Goal: Check status: Check status

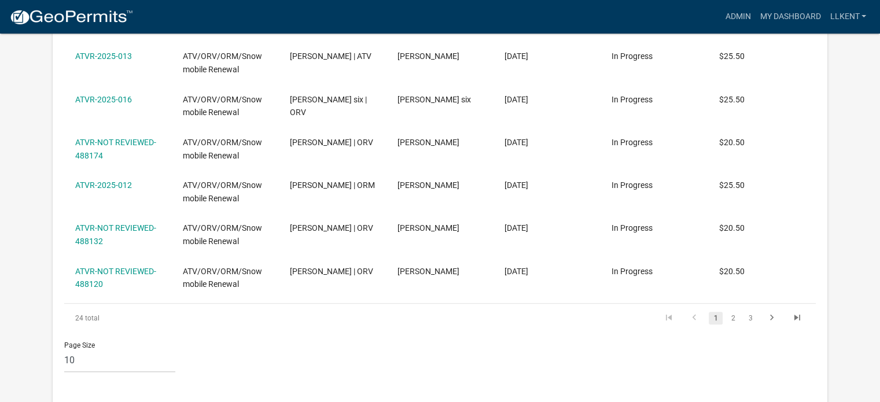
scroll to position [983, 0]
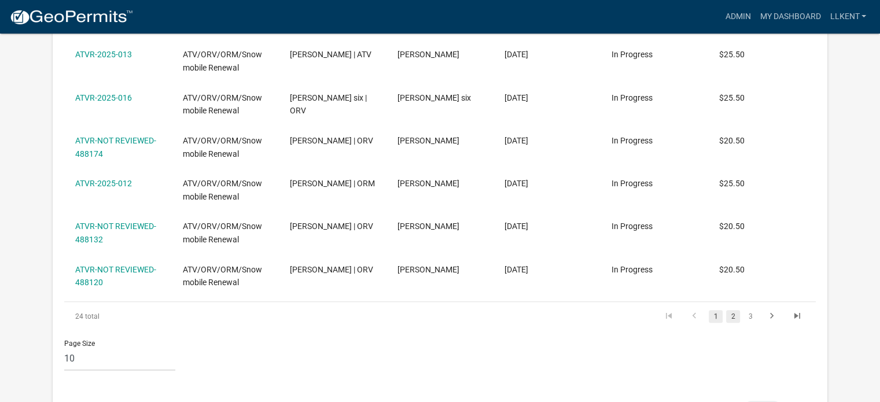
click at [732, 310] on link "2" at bounding box center [733, 316] width 14 height 13
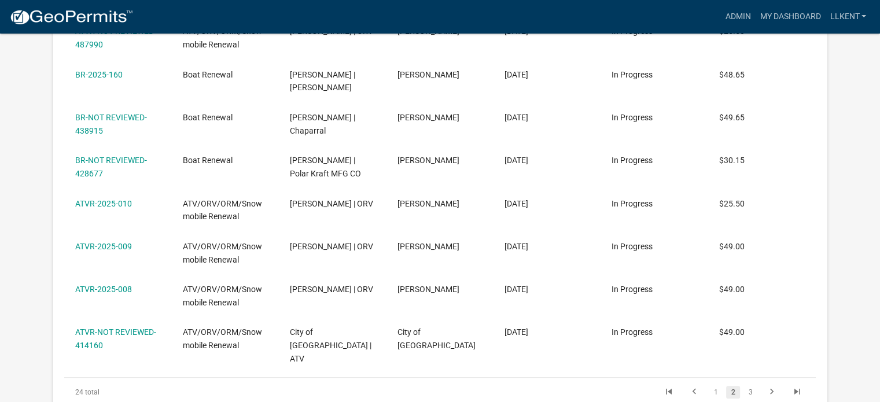
scroll to position [869, 0]
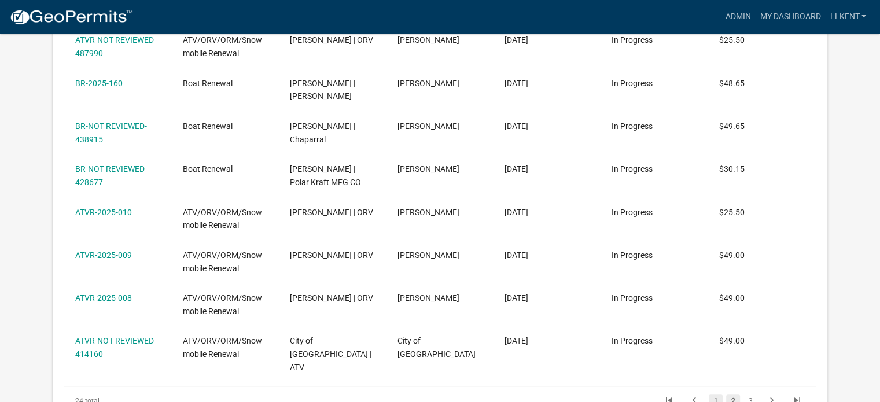
click at [711, 394] on link "1" at bounding box center [715, 400] width 14 height 13
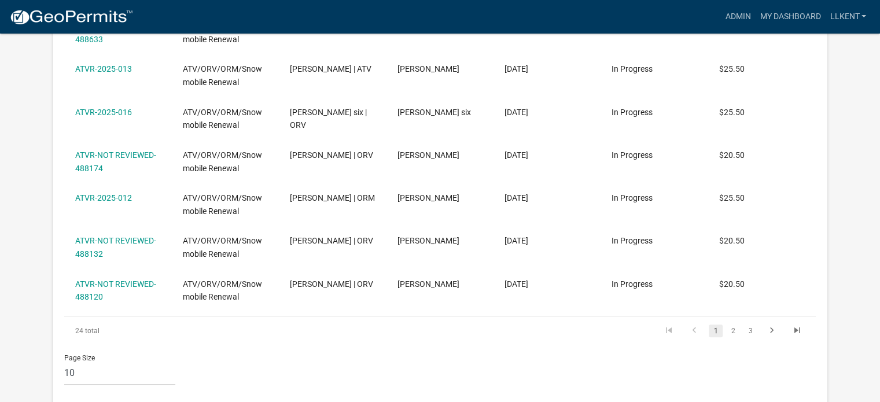
scroll to position [977, 0]
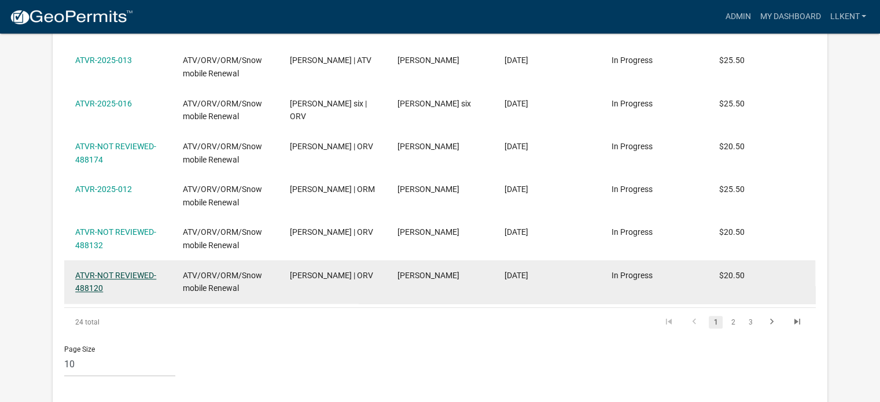
click at [127, 271] on link "ATVR-NOT REVIEWED-488120" at bounding box center [115, 282] width 81 height 23
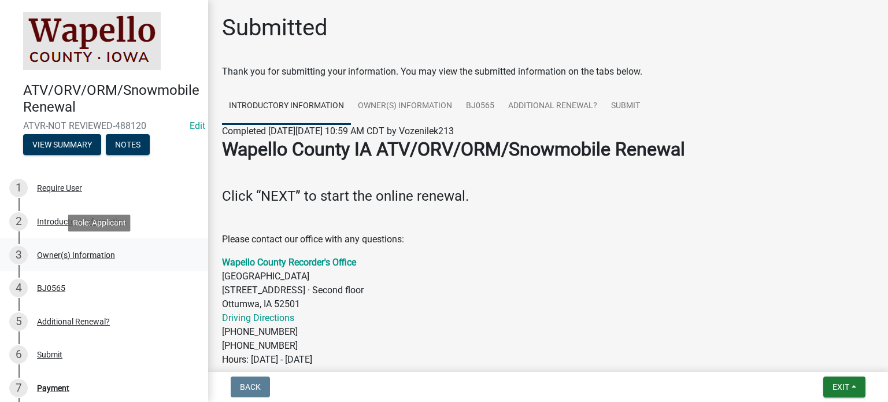
click at [88, 253] on div "Owner(s) Information" at bounding box center [76, 255] width 78 height 8
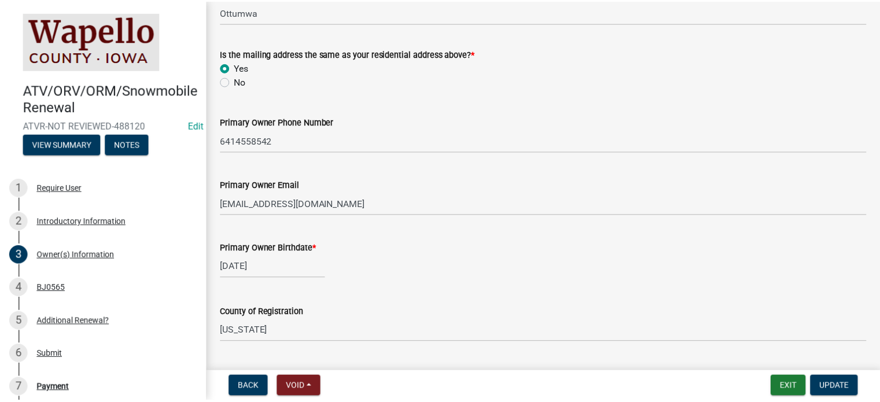
scroll to position [322, 0]
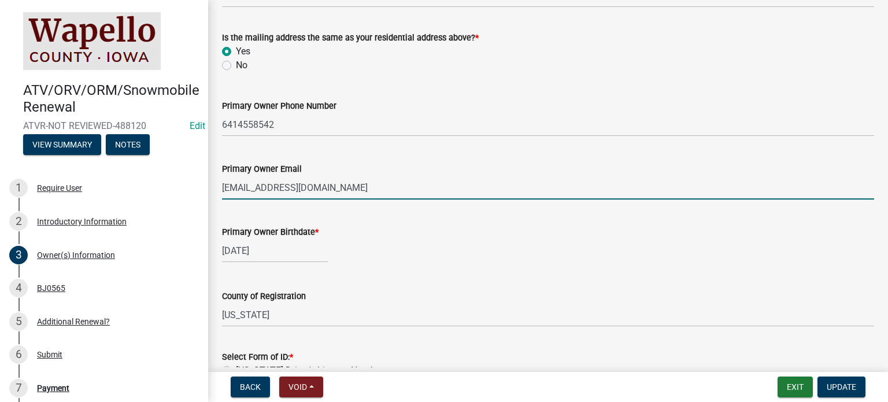
drag, startPoint x: 259, startPoint y: 190, endPoint x: 249, endPoint y: 184, distance: 11.9
click at [249, 184] on input "[EMAIL_ADDRESS][DOMAIN_NAME]" at bounding box center [548, 188] width 652 height 24
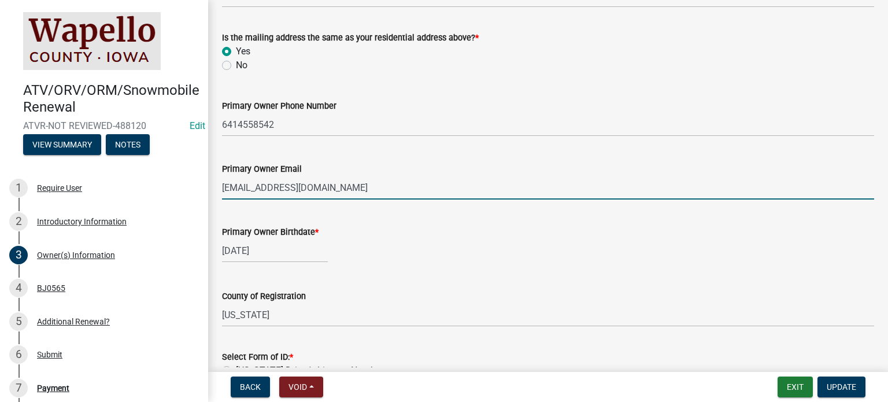
click at [249, 184] on input "[EMAIL_ADDRESS][DOMAIN_NAME]" at bounding box center [548, 188] width 652 height 24
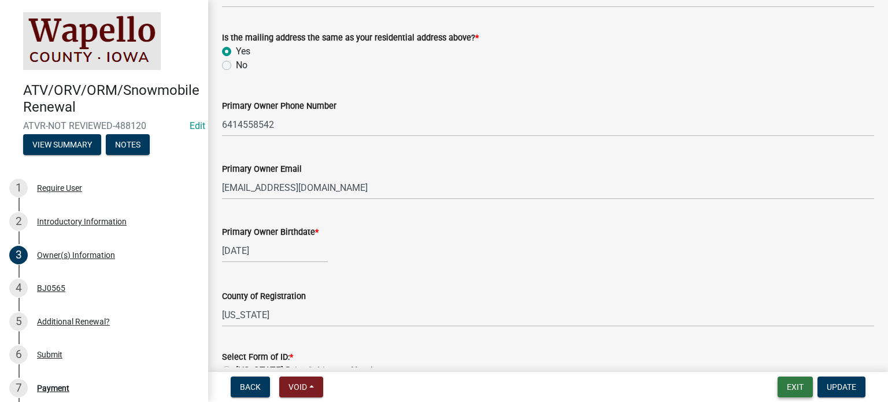
click at [799, 383] on button "Exit" at bounding box center [795, 386] width 35 height 21
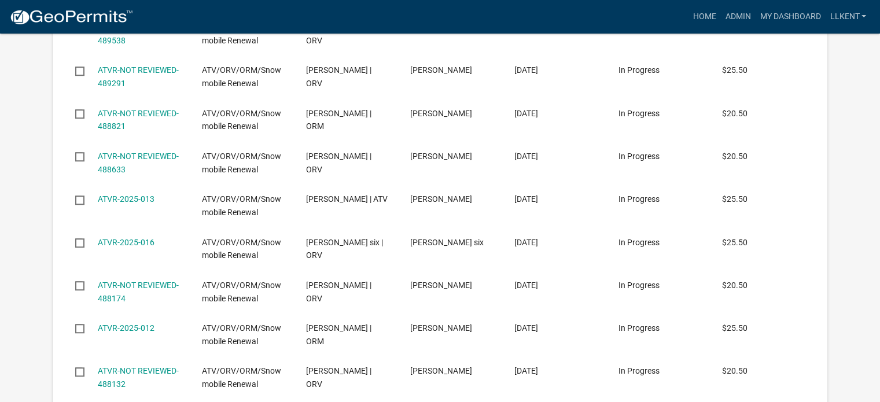
scroll to position [884, 0]
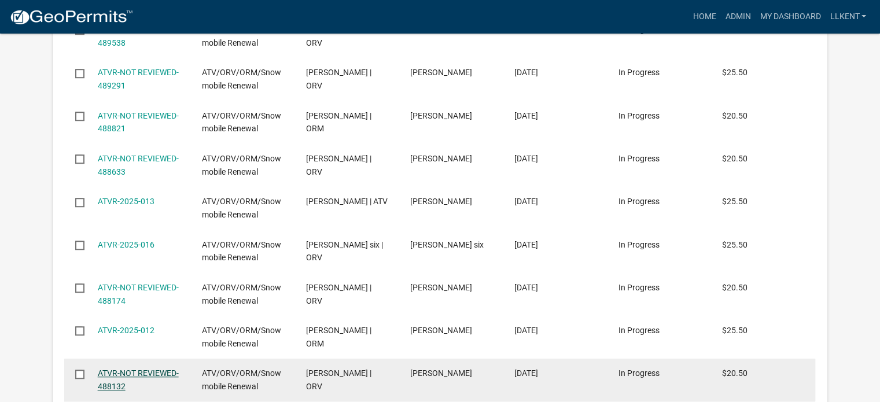
click at [136, 368] on link "ATVR-NOT REVIEWED-488132" at bounding box center [138, 379] width 81 height 23
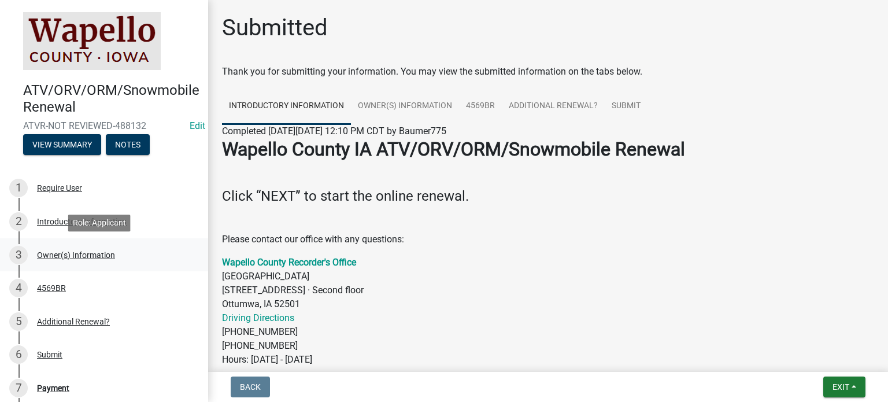
click at [57, 256] on div "Owner(s) Information" at bounding box center [76, 255] width 78 height 8
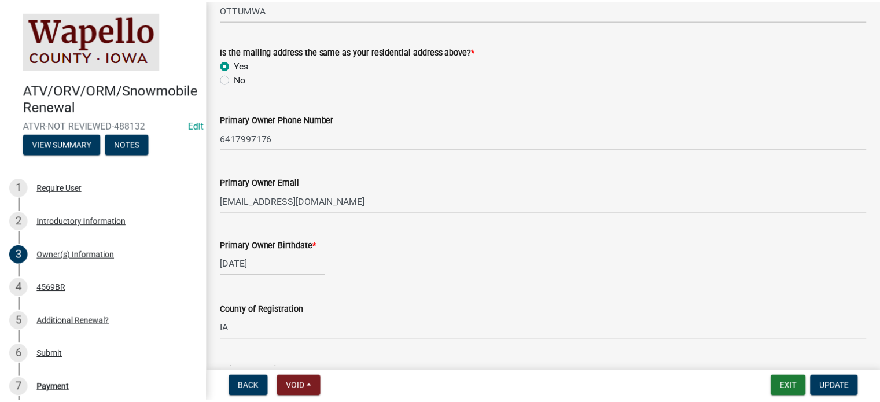
scroll to position [312, 0]
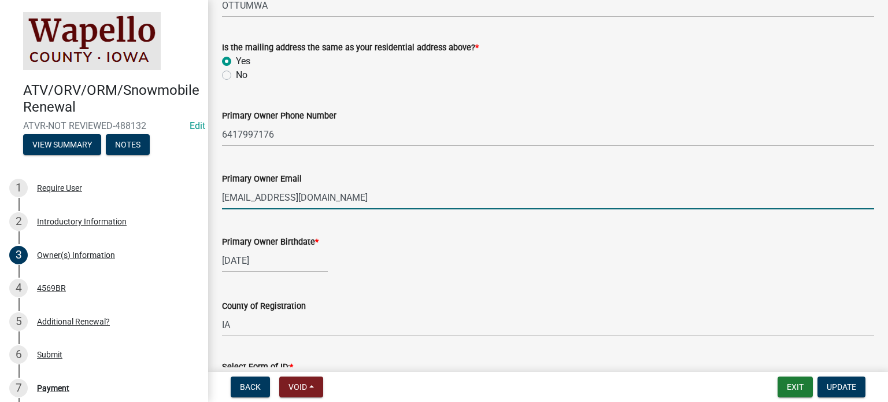
click at [290, 198] on input "[EMAIL_ADDRESS][DOMAIN_NAME]" at bounding box center [548, 198] width 652 height 24
click at [797, 377] on button "Exit" at bounding box center [795, 386] width 35 height 21
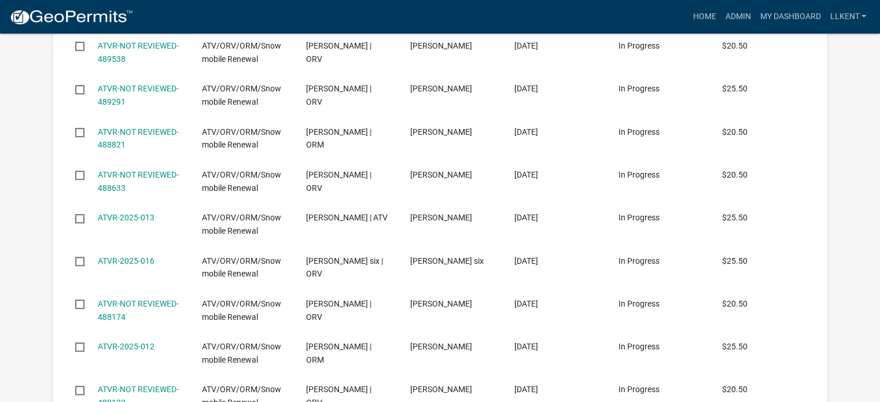
scroll to position [860, 0]
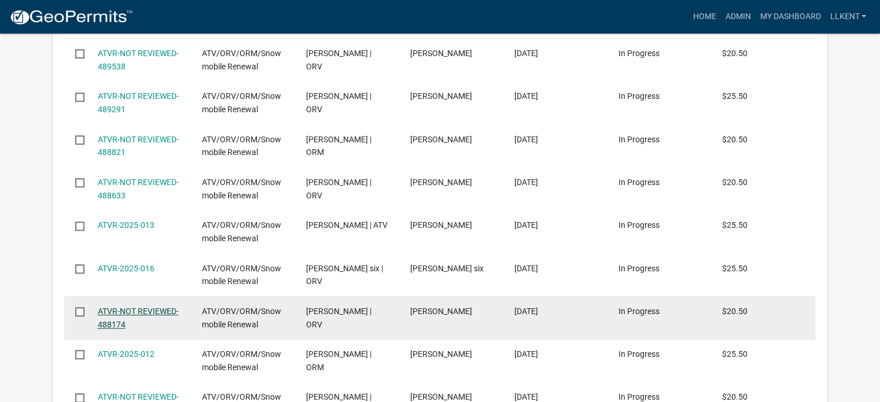
click at [129, 307] on link "ATVR-NOT REVIEWED-488174" at bounding box center [138, 318] width 81 height 23
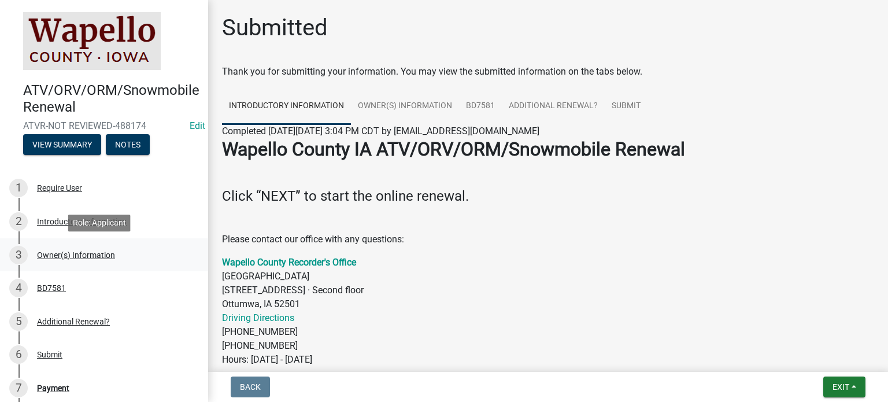
click at [62, 252] on div "Owner(s) Information" at bounding box center [76, 255] width 78 height 8
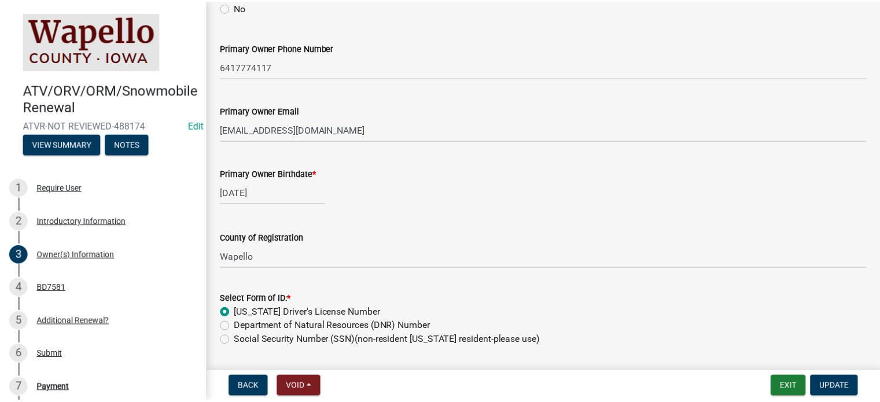
scroll to position [402, 0]
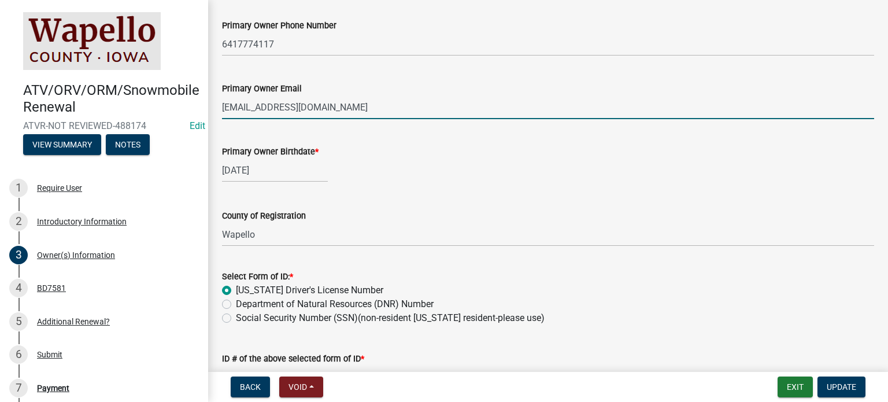
click at [238, 105] on input "[EMAIL_ADDRESS][DOMAIN_NAME]" at bounding box center [548, 107] width 652 height 24
click at [791, 383] on button "Exit" at bounding box center [795, 386] width 35 height 21
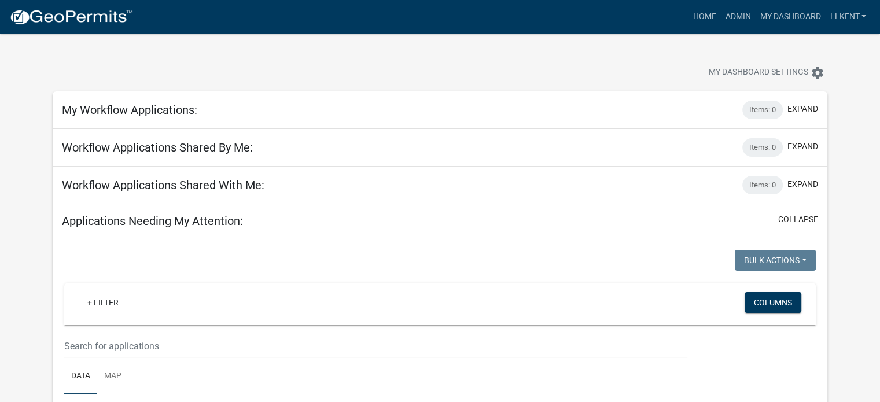
drag, startPoint x: 883, startPoint y: 82, endPoint x: 633, endPoint y: 270, distance: 313.0
click at [633, 270] on div "Bulk Actions Void Expire Lock Withdraw" at bounding box center [632, 262] width 384 height 24
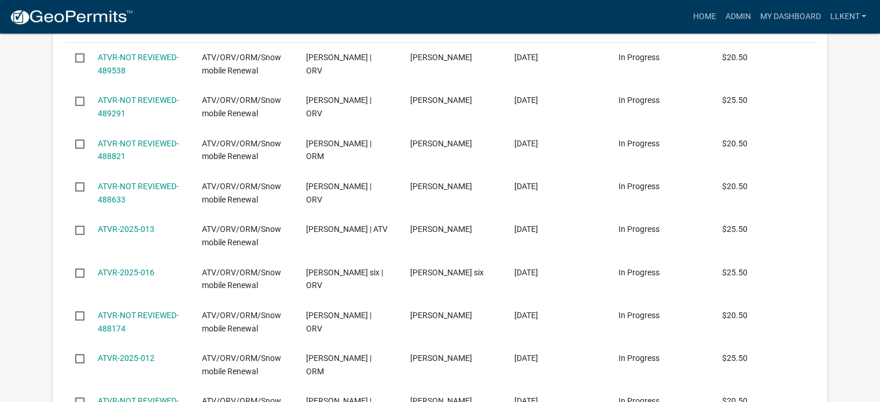
scroll to position [879, 0]
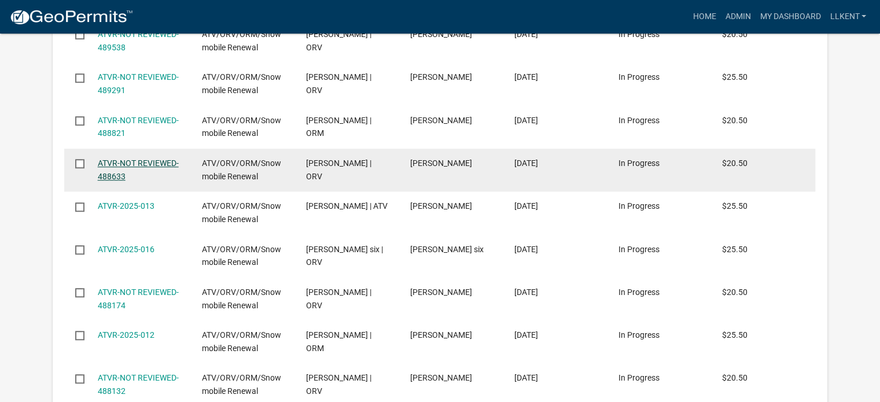
click at [109, 158] on link "ATVR-NOT REVIEWED-488633" at bounding box center [138, 169] width 81 height 23
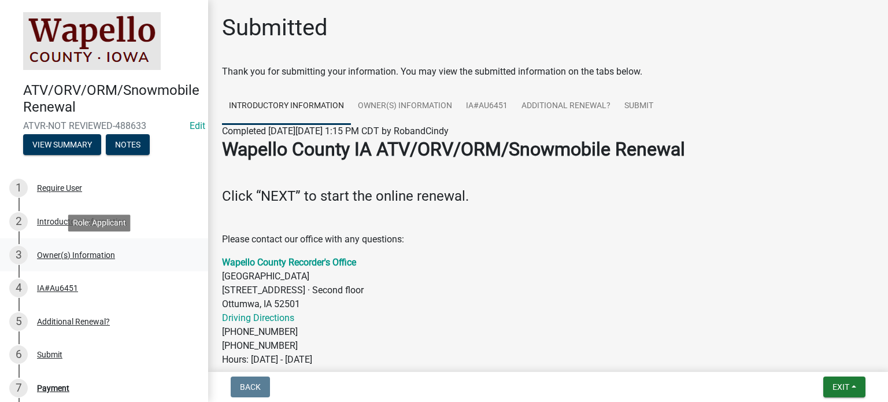
click at [62, 259] on div "Owner(s) Information" at bounding box center [76, 255] width 78 height 8
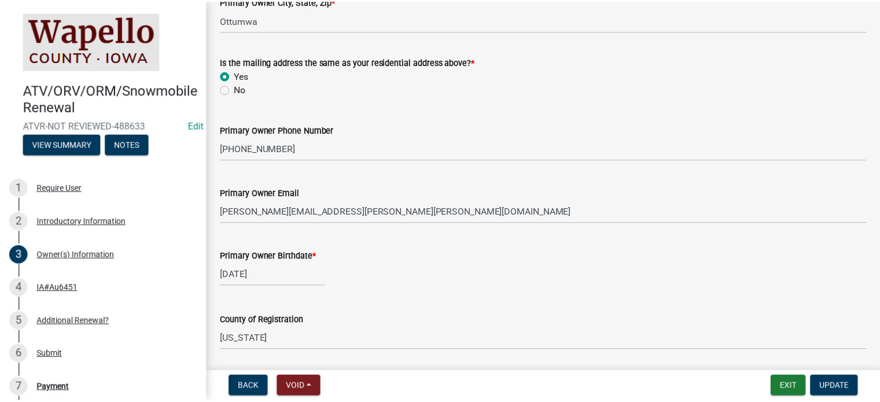
scroll to position [298, 0]
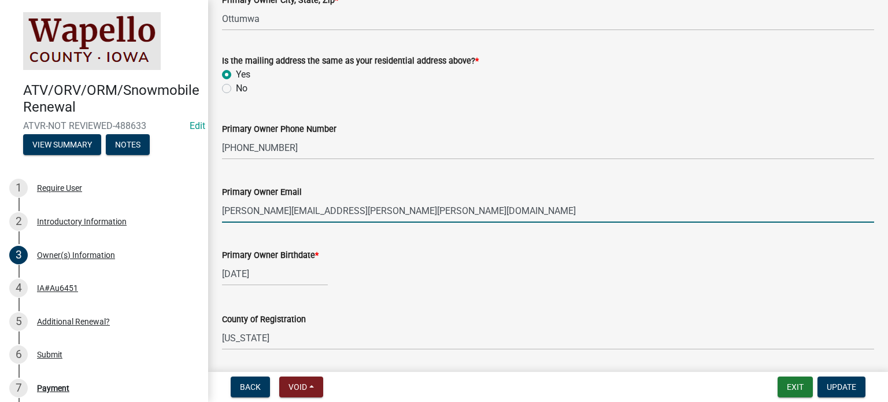
click at [262, 215] on input "[PERSON_NAME][EMAIL_ADDRESS][PERSON_NAME][PERSON_NAME][DOMAIN_NAME]" at bounding box center [548, 211] width 652 height 24
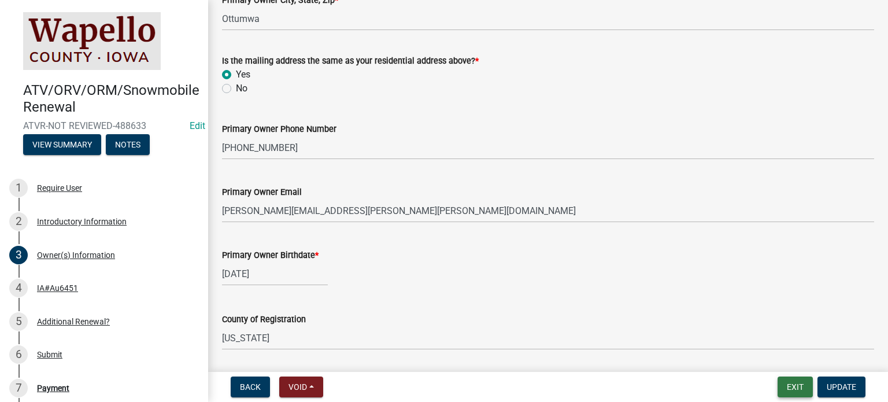
click at [796, 388] on button "Exit" at bounding box center [795, 386] width 35 height 21
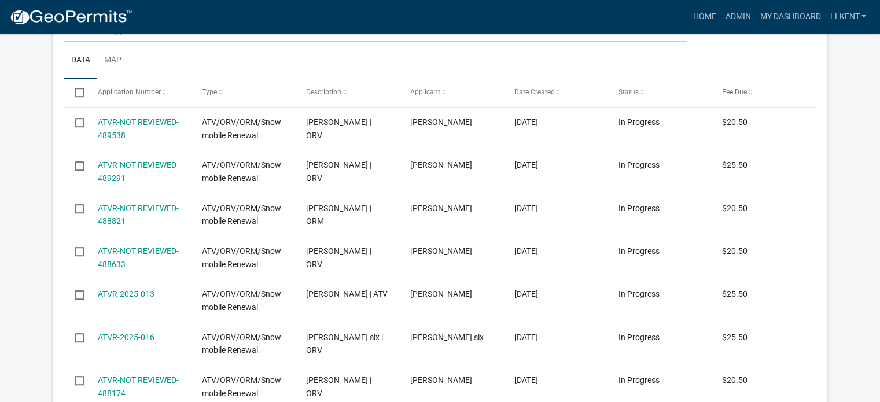
scroll to position [793, 0]
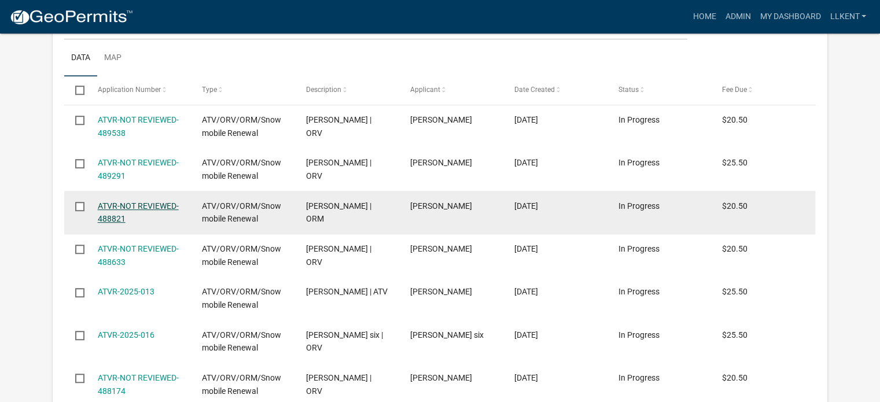
click at [102, 201] on link "ATVR-NOT REVIEWED-488821" at bounding box center [138, 212] width 81 height 23
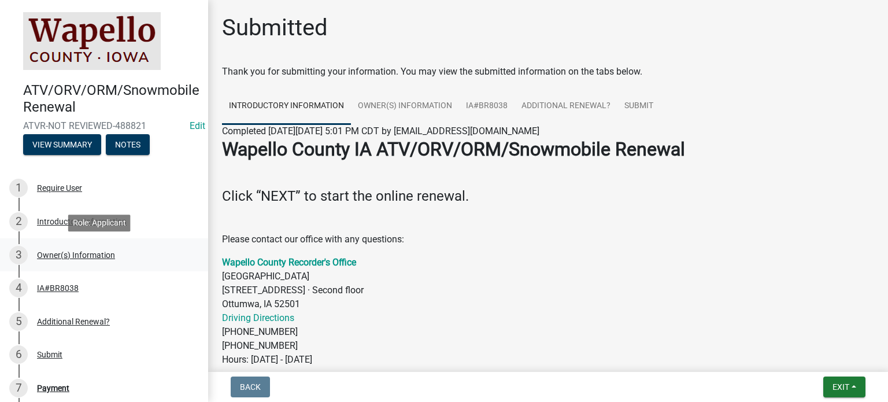
click at [62, 254] on div "Owner(s) Information" at bounding box center [76, 255] width 78 height 8
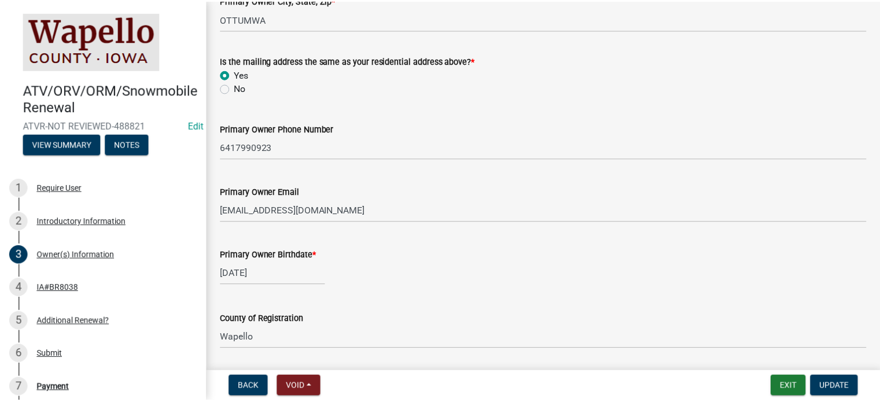
scroll to position [323, 0]
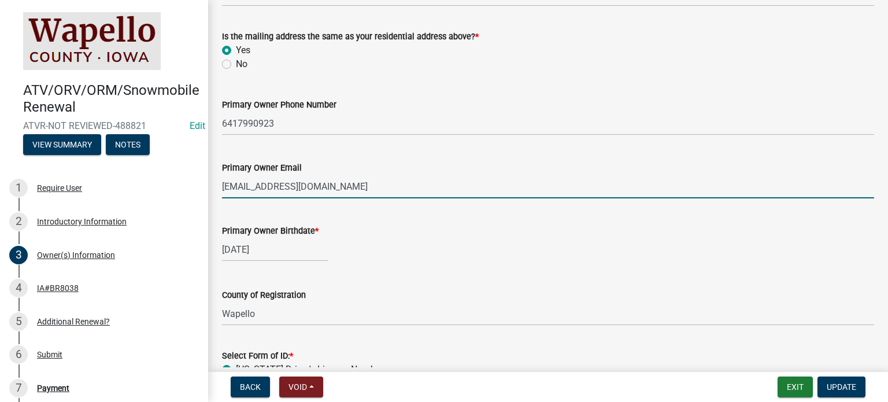
click at [252, 187] on input "[EMAIL_ADDRESS][DOMAIN_NAME]" at bounding box center [548, 187] width 652 height 24
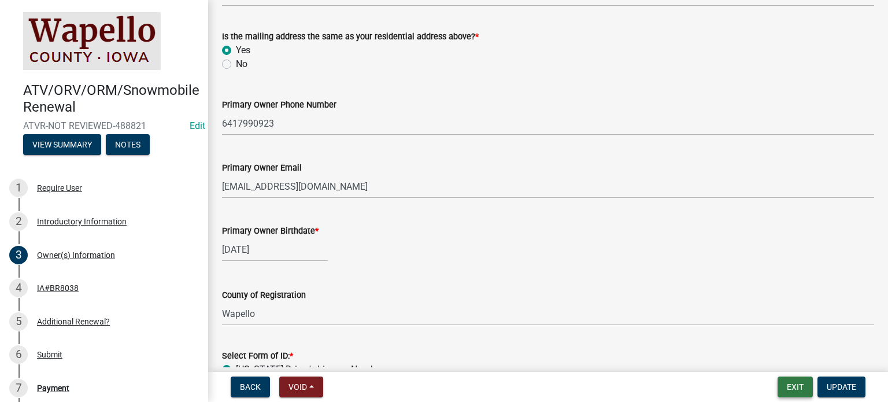
click at [791, 383] on button "Exit" at bounding box center [795, 386] width 35 height 21
